Goal: Task Accomplishment & Management: Use online tool/utility

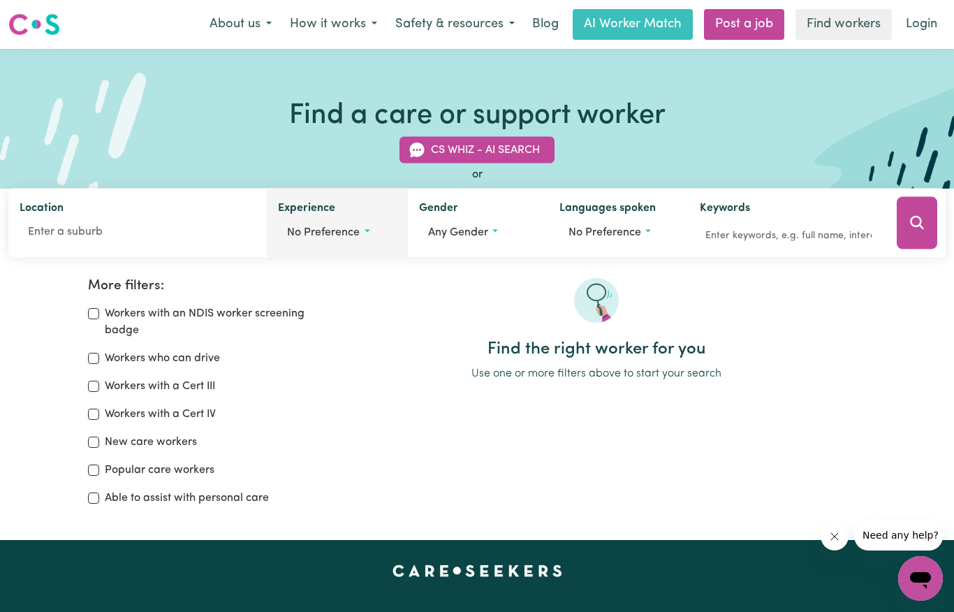
click at [311, 217] on label "Experience" at bounding box center [306, 210] width 57 height 20
click at [311, 219] on button "No preference" at bounding box center [337, 232] width 118 height 27
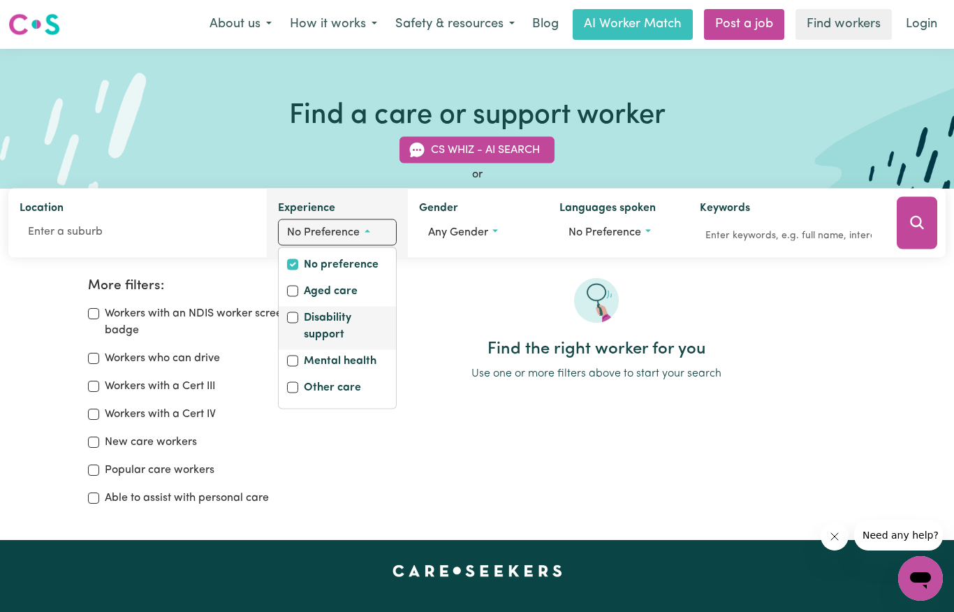
click at [296, 313] on input "Disability support" at bounding box center [292, 317] width 11 height 11
checkbox input "true"
checkbox input "false"
click at [289, 277] on div "No preference" at bounding box center [337, 267] width 117 height 27
click at [295, 313] on input "Disability support" at bounding box center [292, 317] width 11 height 11
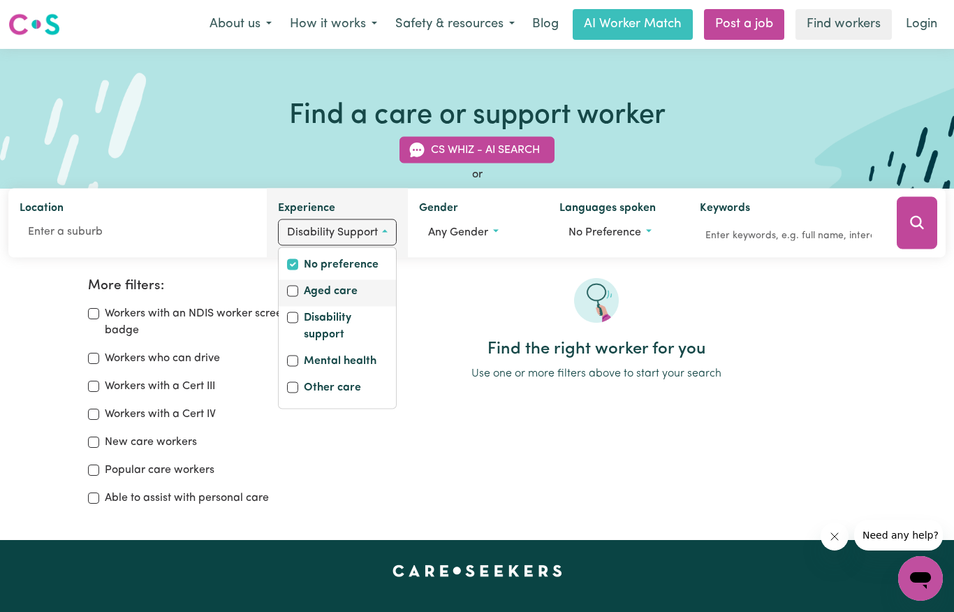
checkbox input "false"
checkbox input "true"
click at [305, 318] on label "Disability support" at bounding box center [345, 327] width 83 height 36
click at [298, 318] on input "Disability support" at bounding box center [292, 317] width 11 height 11
checkbox input "true"
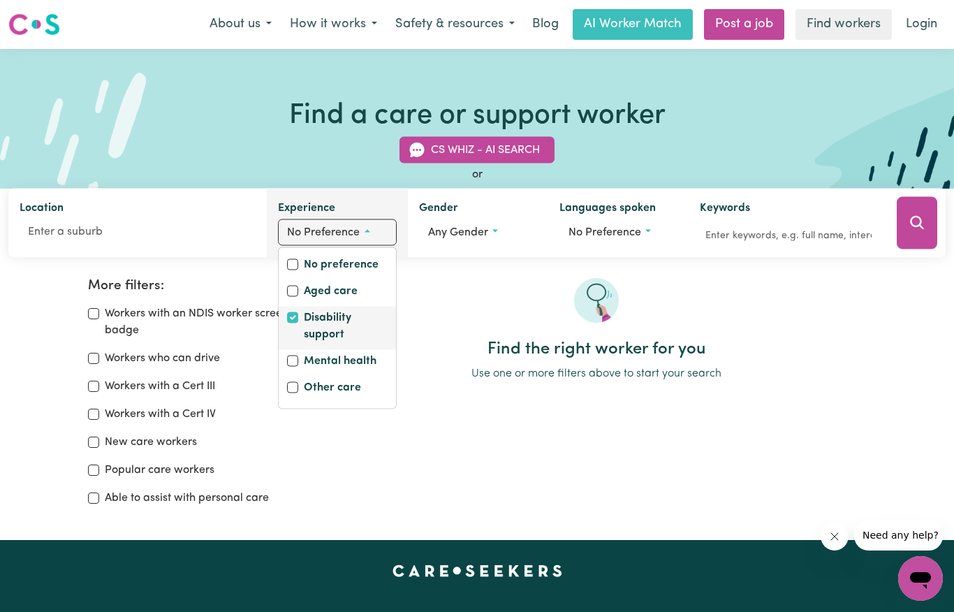
checkbox input "false"
click at [296, 280] on div "Aged care" at bounding box center [337, 293] width 117 height 27
click at [133, 421] on label "Workers with a Cert IV" at bounding box center [160, 414] width 111 height 17
click at [99, 420] on input "Workers with a Cert IV" at bounding box center [93, 414] width 11 height 11
checkbox input "true"
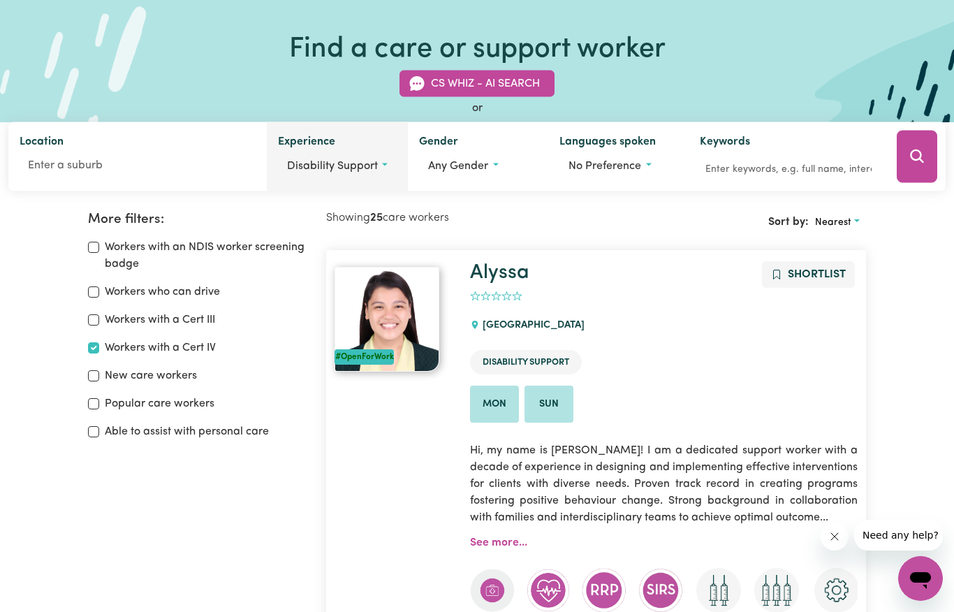
scroll to position [66, 0]
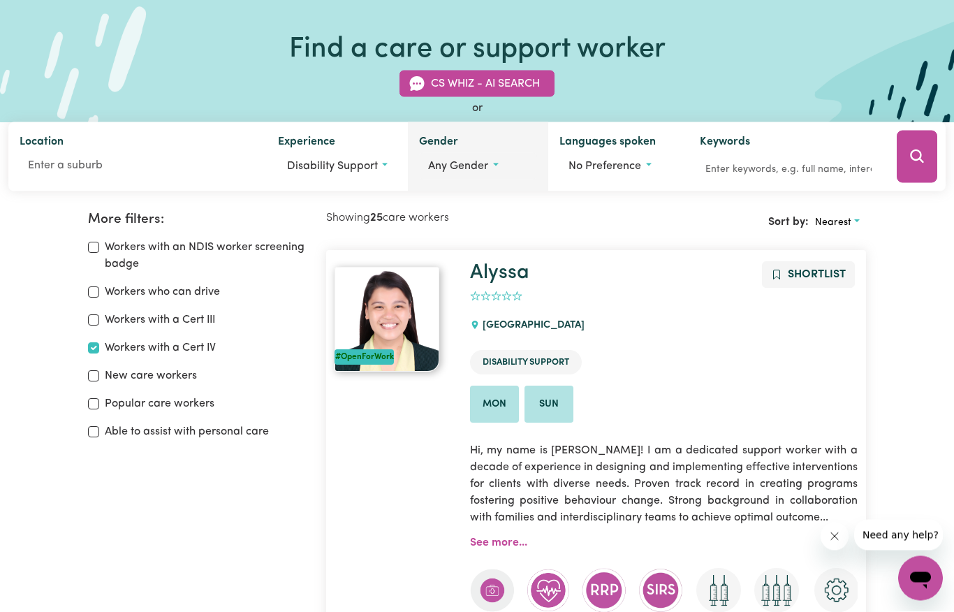
click at [458, 165] on span "Any gender" at bounding box center [458, 166] width 60 height 11
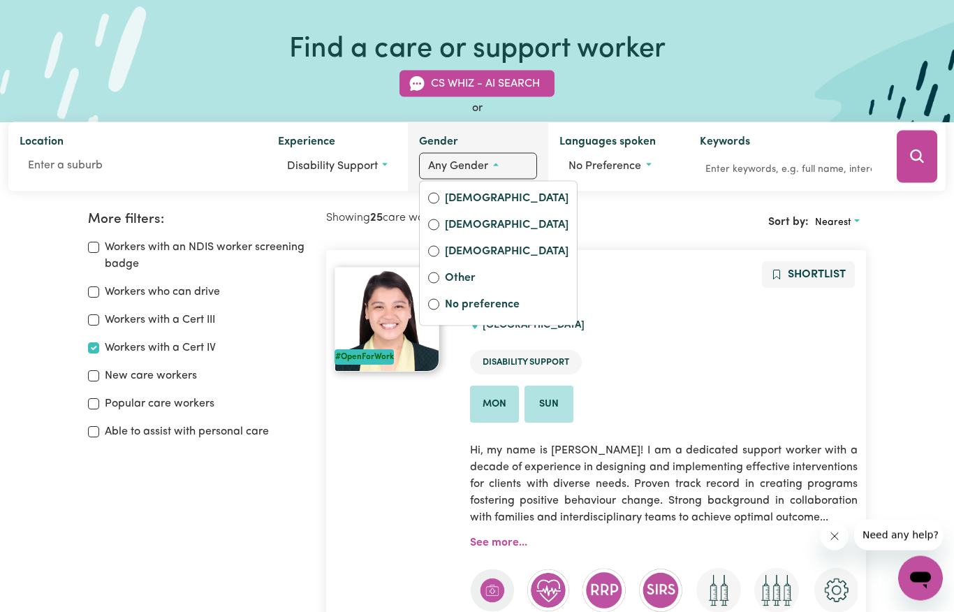
scroll to position [66, 0]
click at [449, 191] on label "[DEMOGRAPHIC_DATA]" at bounding box center [507, 200] width 124 height 20
click at [439, 193] on input "[DEMOGRAPHIC_DATA]" at bounding box center [433, 198] width 11 height 11
radio input "true"
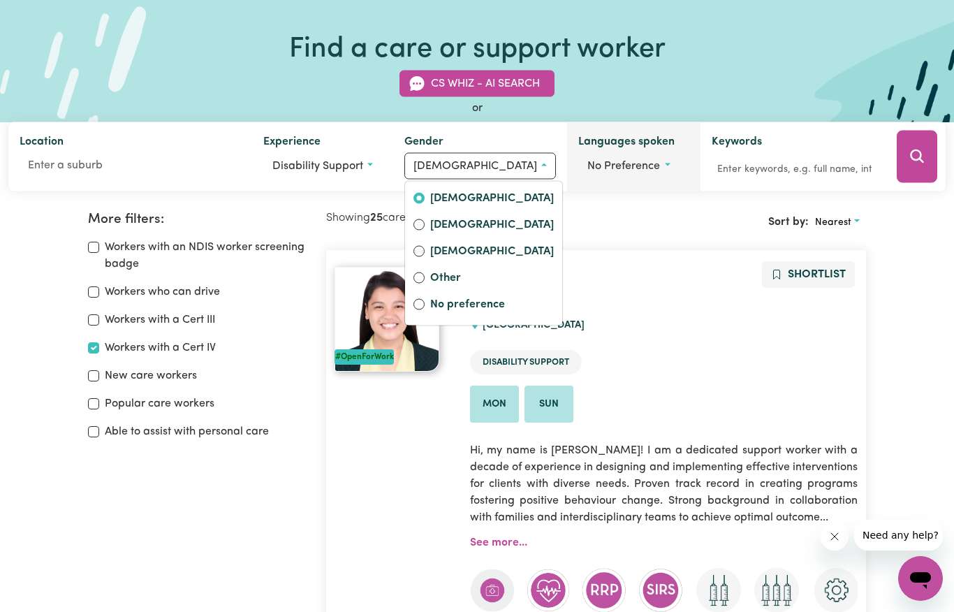
click at [581, 143] on label "Languages spoken" at bounding box center [626, 143] width 96 height 20
click at [581, 153] on button "No preference" at bounding box center [633, 166] width 110 height 27
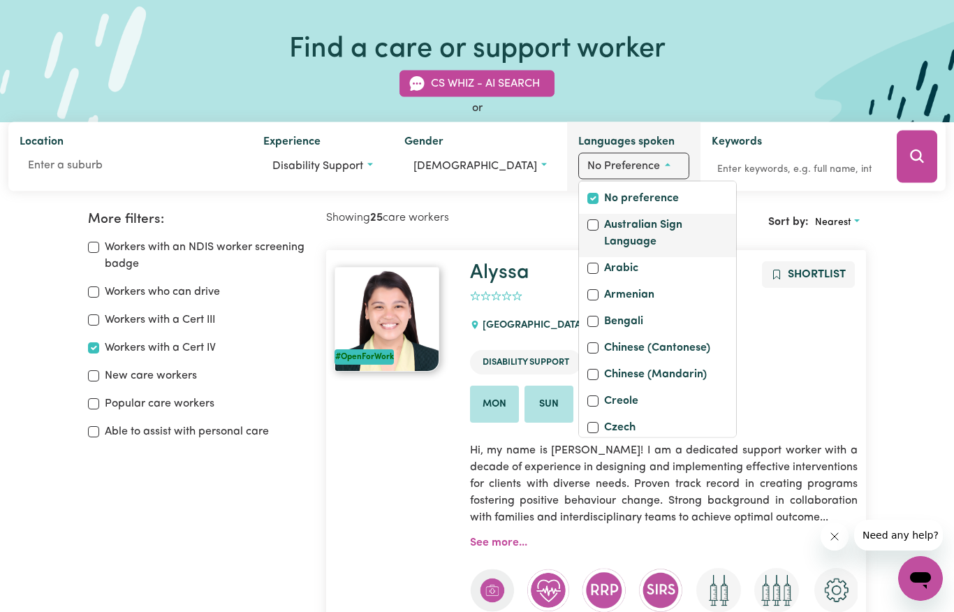
click at [604, 230] on label "Australian Sign Language" at bounding box center [666, 235] width 124 height 36
click at [599, 230] on input "Australian Sign Language" at bounding box center [593, 224] width 11 height 11
checkbox input "true"
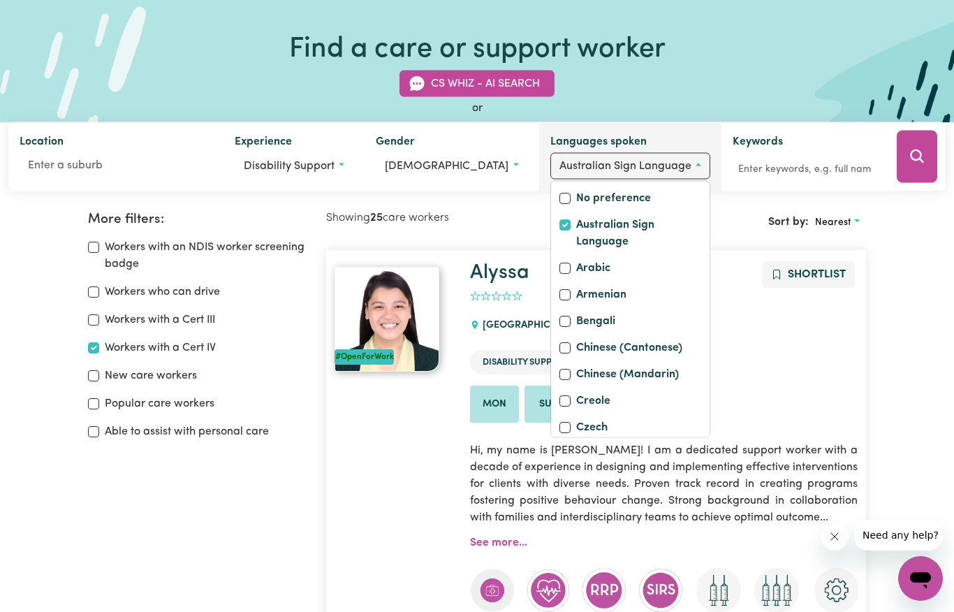
click at [576, 191] on label "No preference" at bounding box center [613, 200] width 75 height 20
click at [567, 193] on input "No preference" at bounding box center [565, 198] width 11 height 11
checkbox input "true"
checkbox input "false"
